Goal: Find contact information: Find contact information

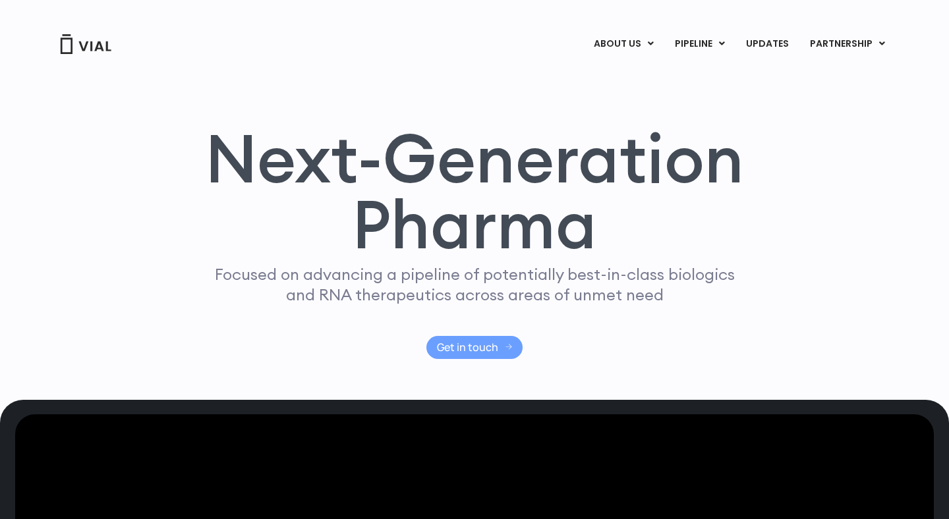
click at [485, 348] on span "Get in touch" at bounding box center [467, 348] width 61 height 10
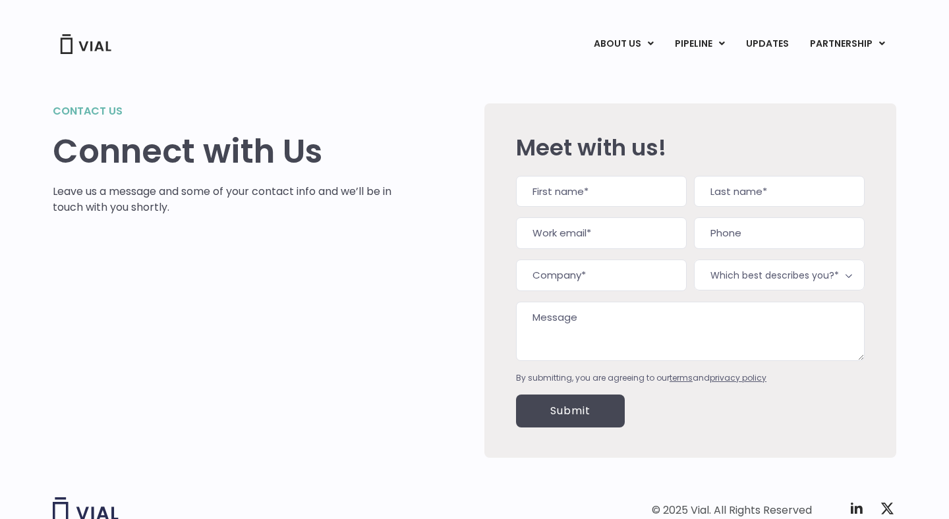
click at [614, 217] on div "Name (Required) First Last Work email (Required) Phone Company (Required) Which…" at bounding box center [690, 280] width 349 height 208
click at [592, 229] on input "Work email (Required)" at bounding box center [601, 233] width 171 height 32
click at [588, 270] on input "Company (Required)" at bounding box center [601, 276] width 171 height 32
click at [579, 389] on div "Submit" at bounding box center [690, 411] width 349 height 54
click at [578, 413] on input "Submit" at bounding box center [570, 411] width 109 height 33
